Goal: Task Accomplishment & Management: Use online tool/utility

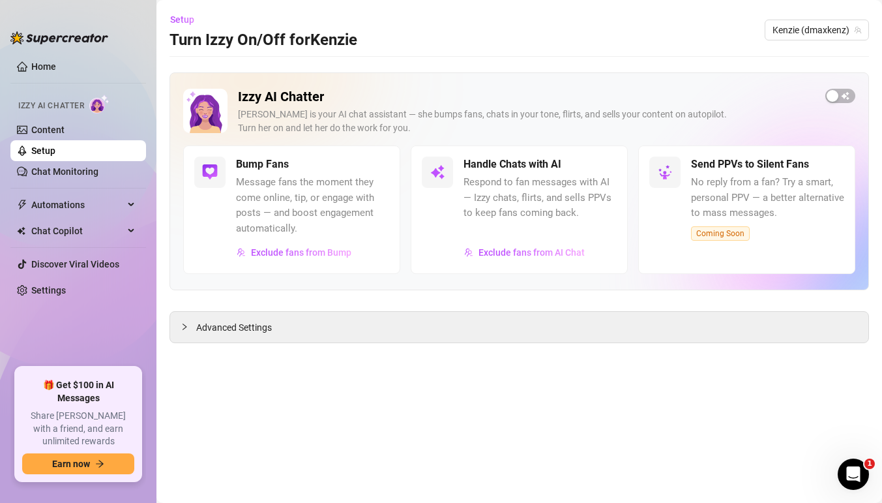
drag, startPoint x: 840, startPoint y: 94, endPoint x: 561, endPoint y: 203, distance: 299.7
click at [561, 203] on div "Izzy AI Chatter [PERSON_NAME] is your AI chat assistant — she bumps fans, chats…" at bounding box center [518, 181] width 699 height 218
click at [843, 100] on span "button" at bounding box center [840, 96] width 30 height 14
click at [55, 151] on link "Setup" at bounding box center [43, 150] width 24 height 10
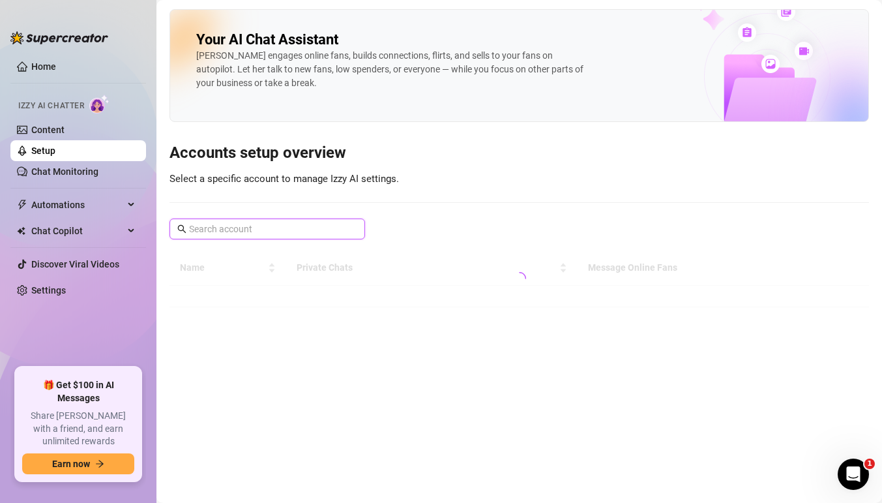
click at [244, 229] on input "text" at bounding box center [268, 229] width 158 height 14
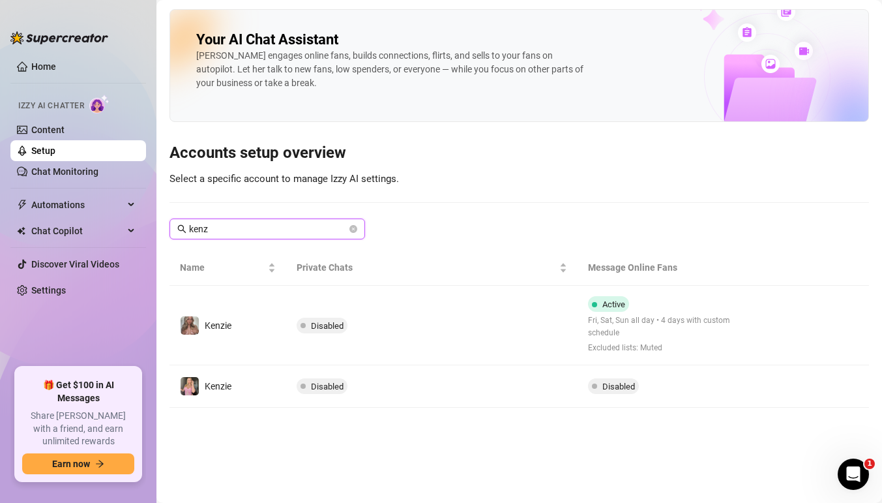
type input "kenz"
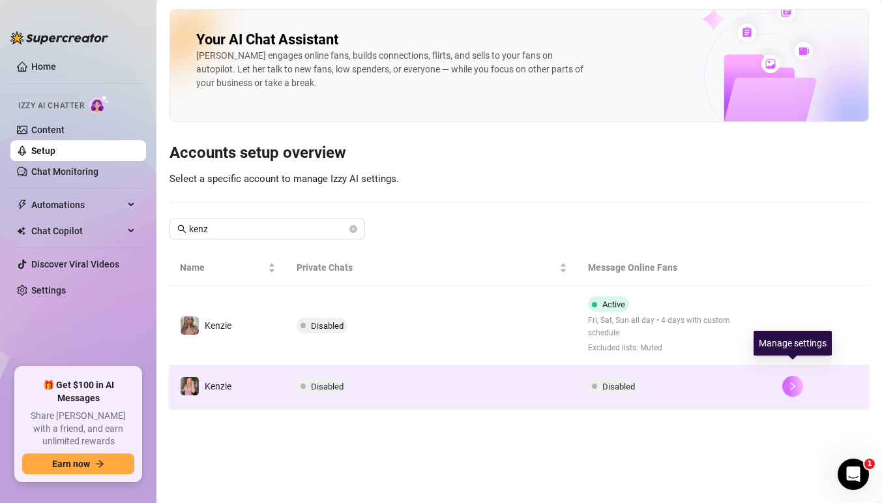
click at [791, 381] on icon "right" at bounding box center [792, 385] width 9 height 9
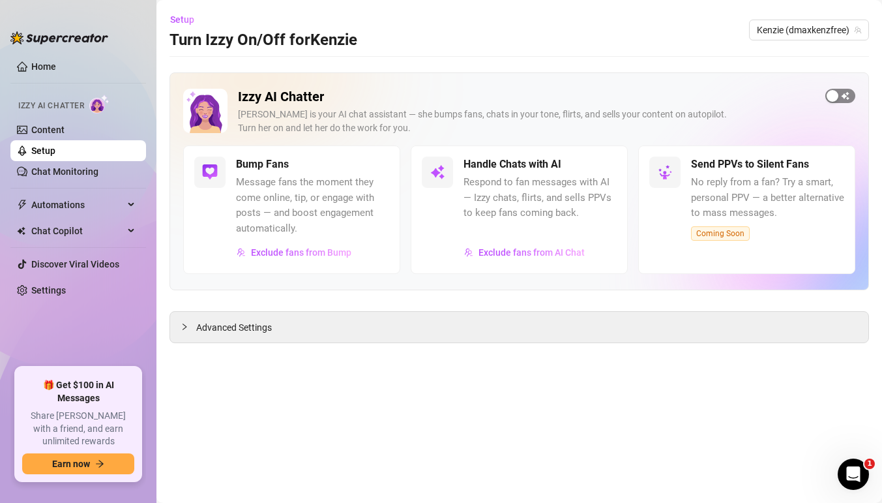
click at [841, 100] on span "button" at bounding box center [840, 96] width 30 height 14
